Goal: Check status

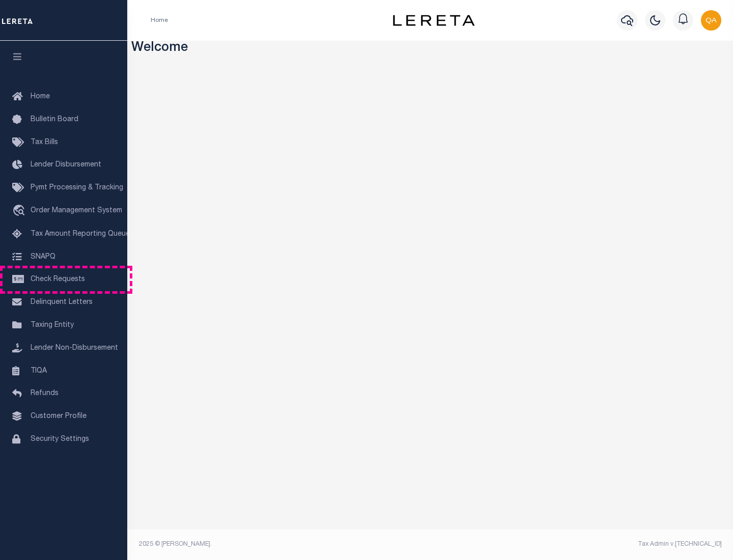
click at [64, 279] on span "Check Requests" at bounding box center [58, 279] width 54 height 7
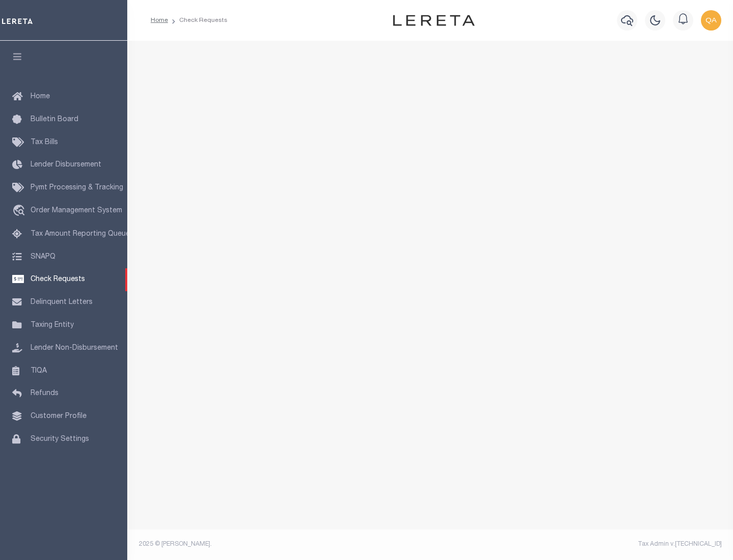
select select "50"
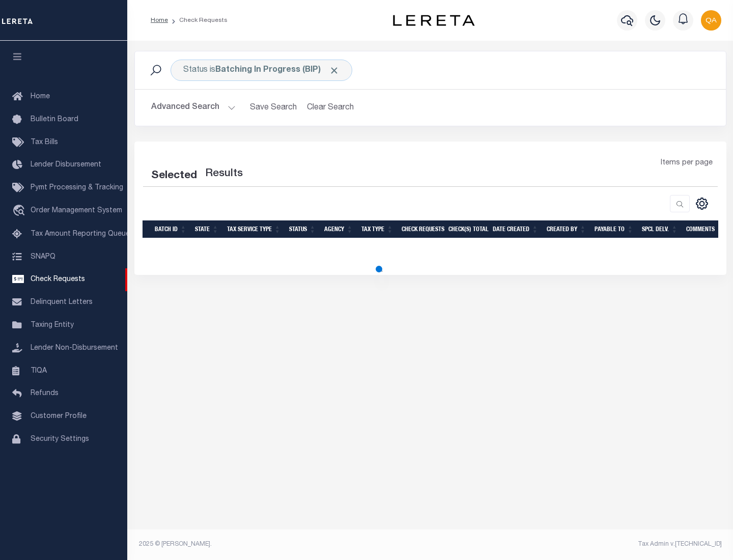
select select "50"
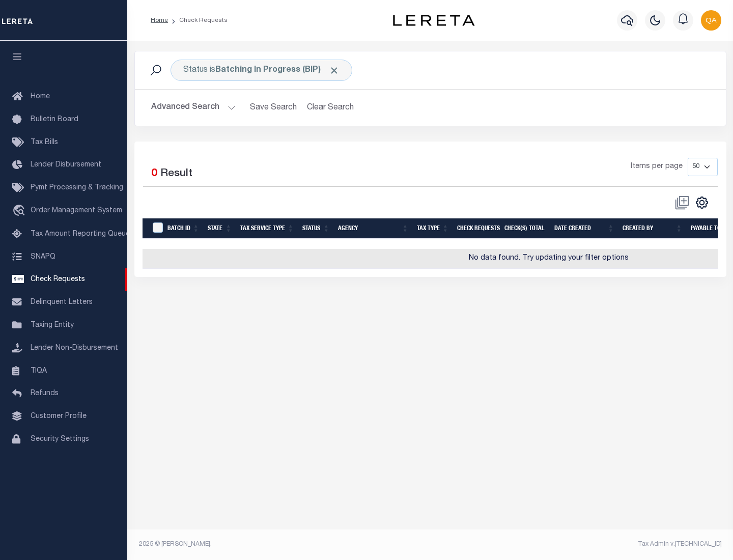
click at [334, 70] on span "Click to Remove" at bounding box center [334, 70] width 11 height 11
